Goal: Transaction & Acquisition: Download file/media

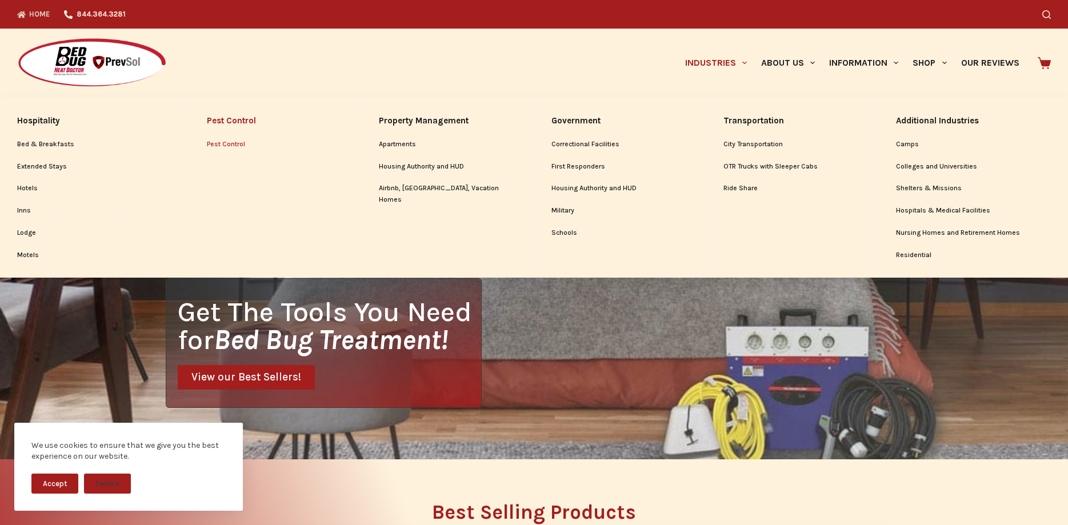
click at [218, 142] on link "Pest Control" at bounding box center [276, 145] width 138 height 22
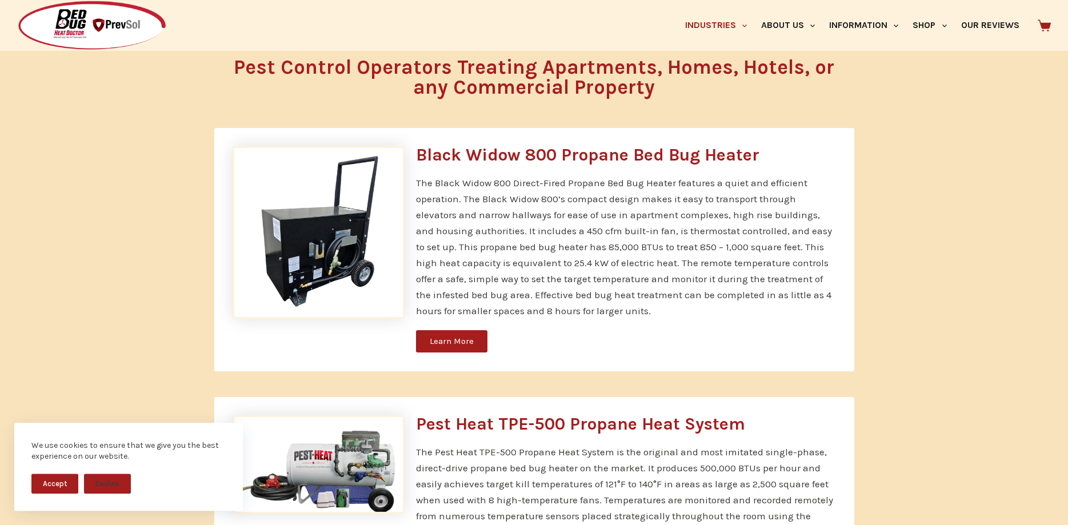
scroll to position [2554, 0]
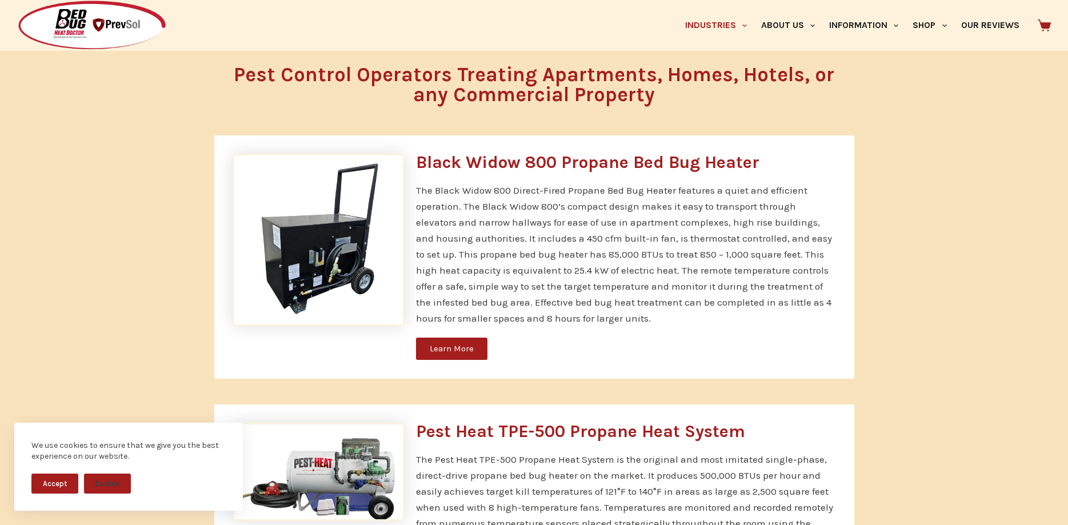
click at [437, 345] on span "Learn More" at bounding box center [452, 349] width 44 height 9
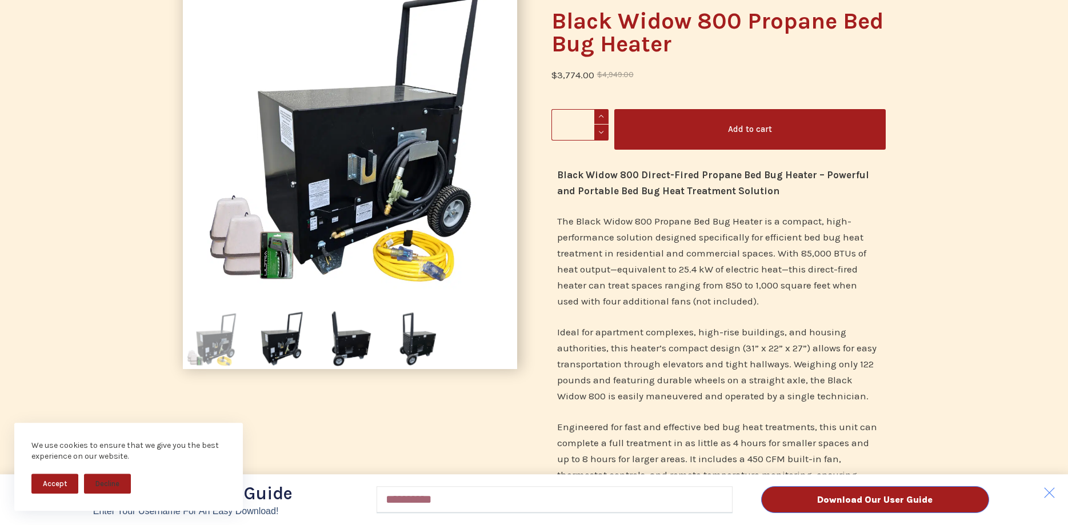
scroll to position [58, 0]
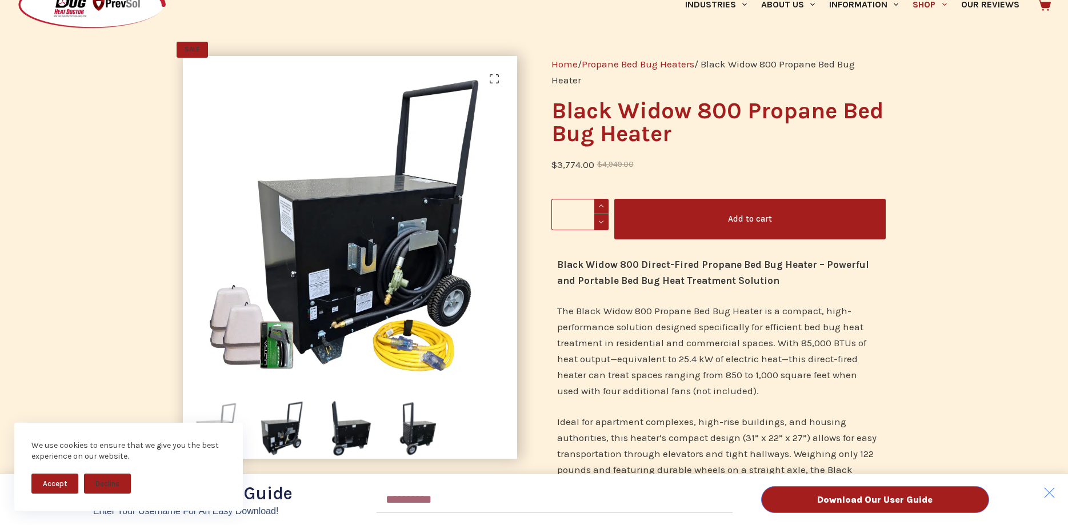
click at [369, 248] on div "Download Our User Guide Enter Your Username for an Easy Download! Email Downloa…" at bounding box center [534, 262] width 1068 height 525
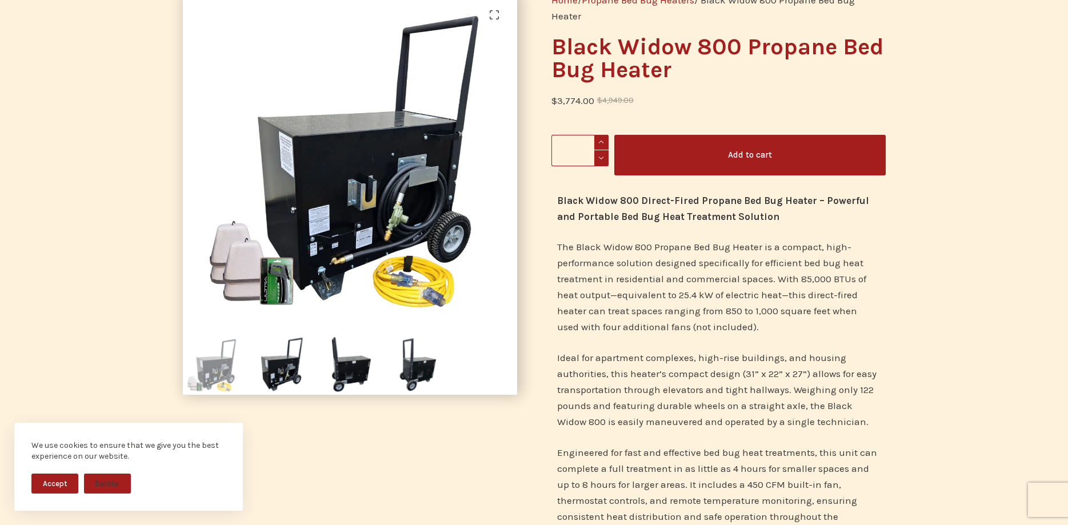
scroll to position [175, 0]
